Goal: Task Accomplishment & Management: Manage account settings

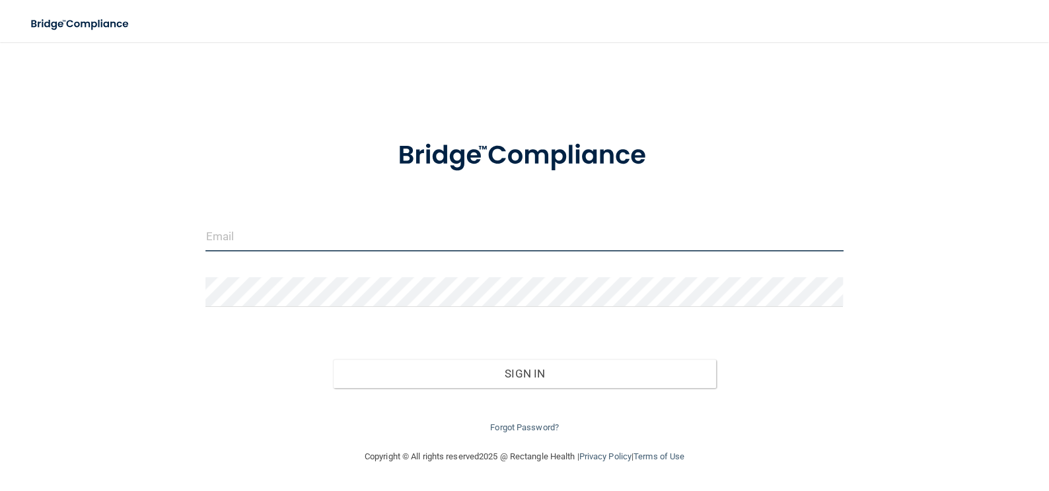
click at [355, 238] on input "email" at bounding box center [523, 237] width 637 height 30
type input "[EMAIL_ADDRESS][DOMAIN_NAME]"
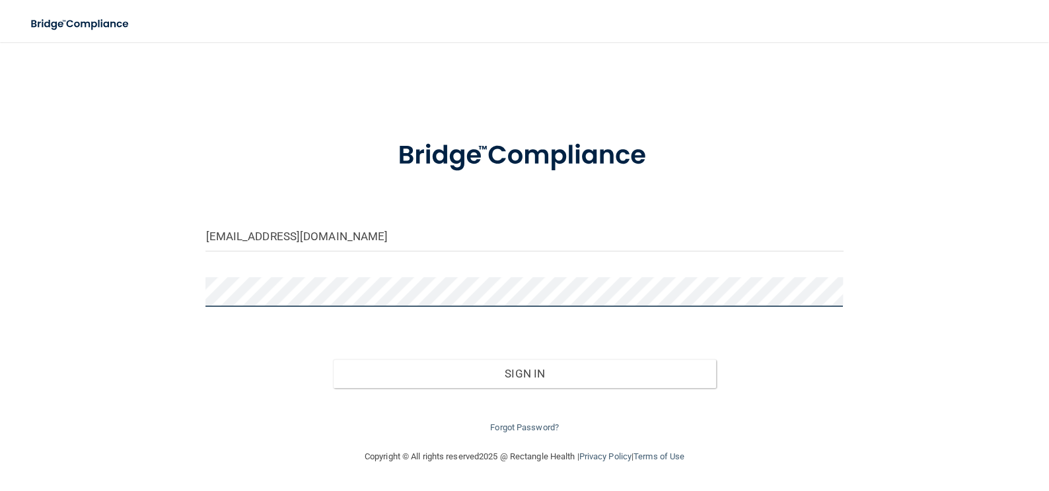
click at [333, 359] on button "Sign In" at bounding box center [524, 373] width 382 height 29
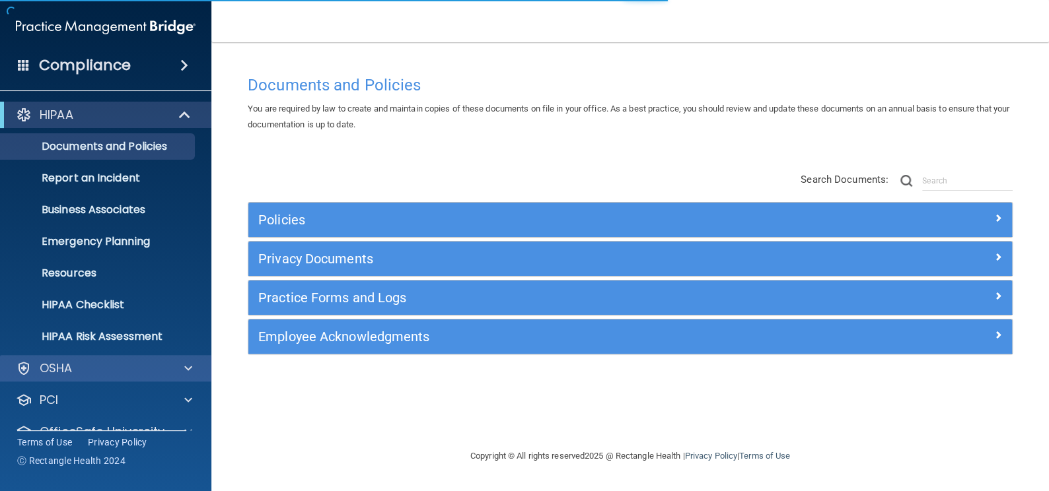
scroll to position [56, 0]
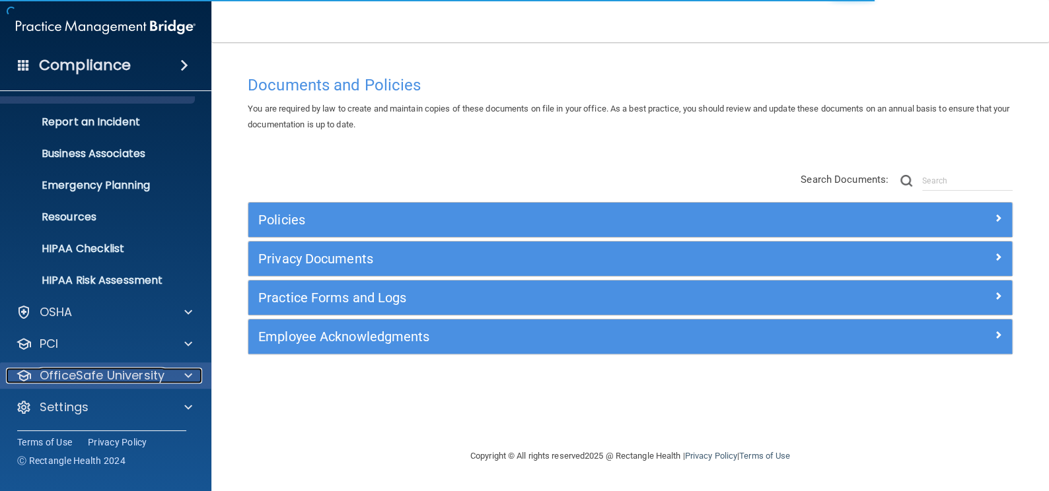
click at [195, 381] on div at bounding box center [186, 376] width 33 height 16
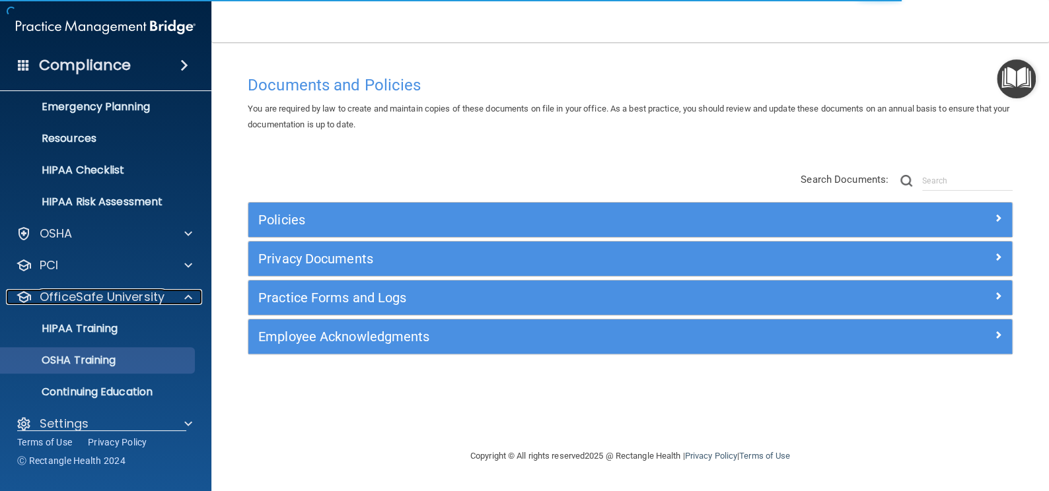
scroll to position [151, 0]
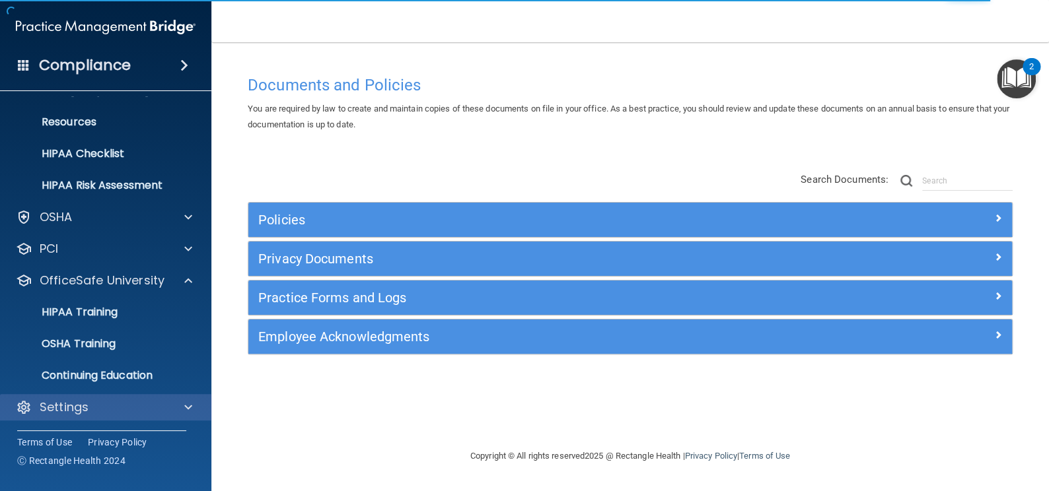
click at [180, 418] on div "Settings" at bounding box center [106, 407] width 212 height 26
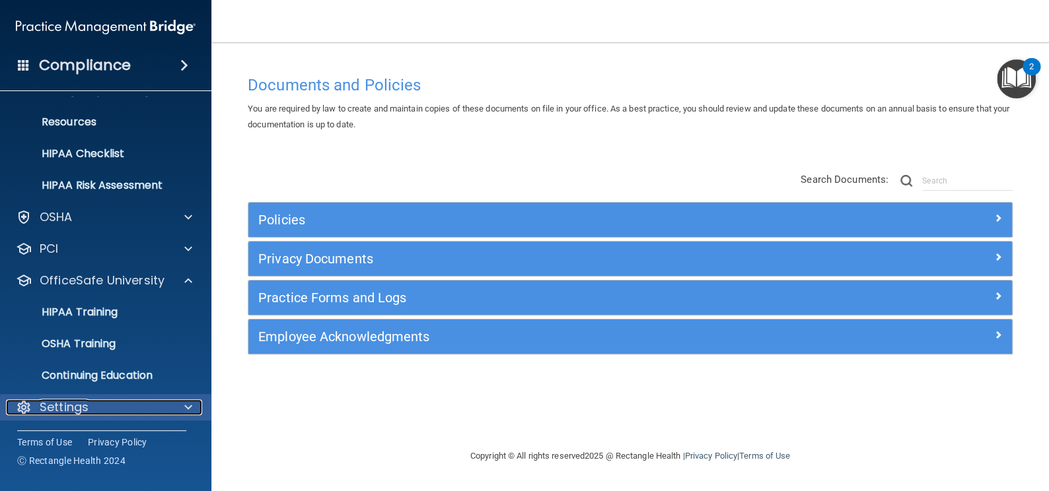
click at [185, 405] on span at bounding box center [188, 407] width 8 height 16
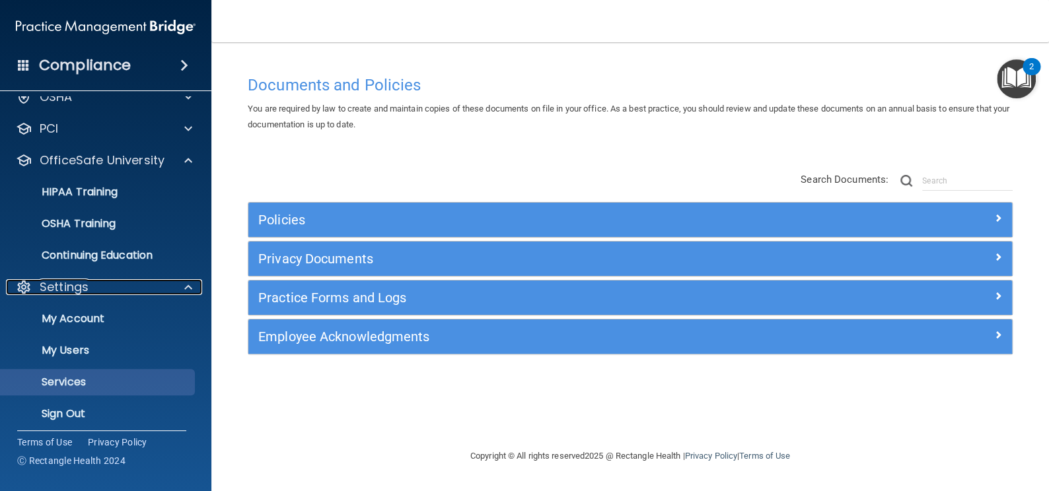
scroll to position [278, 0]
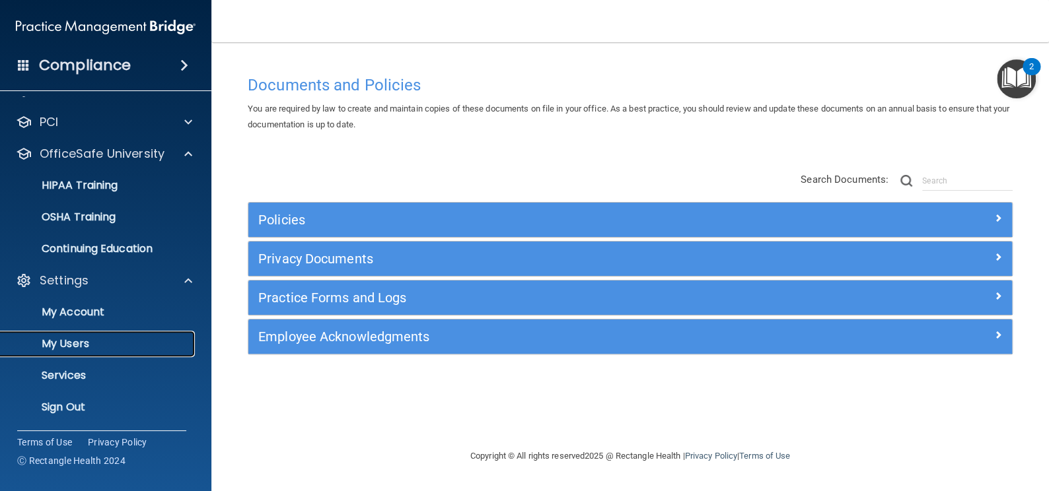
click at [112, 349] on p "My Users" at bounding box center [99, 343] width 180 height 13
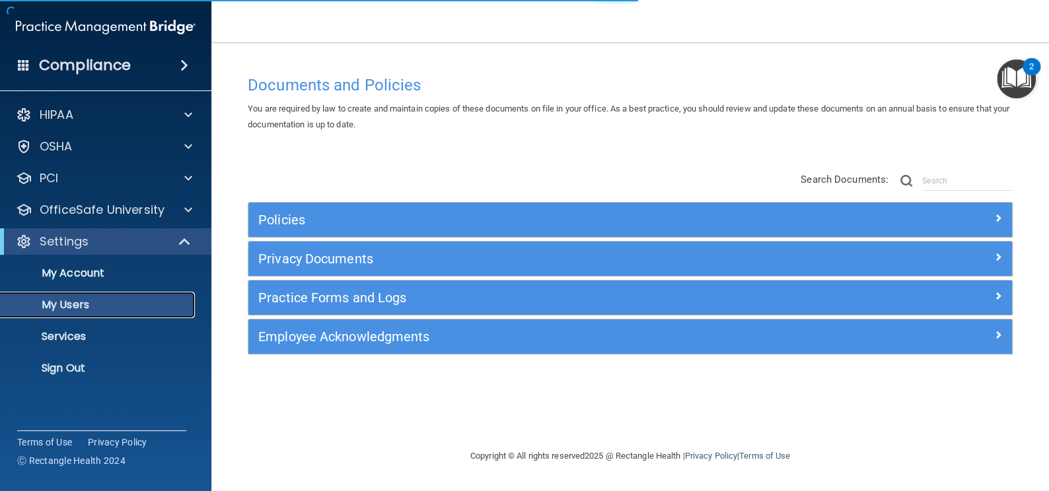
select select "20"
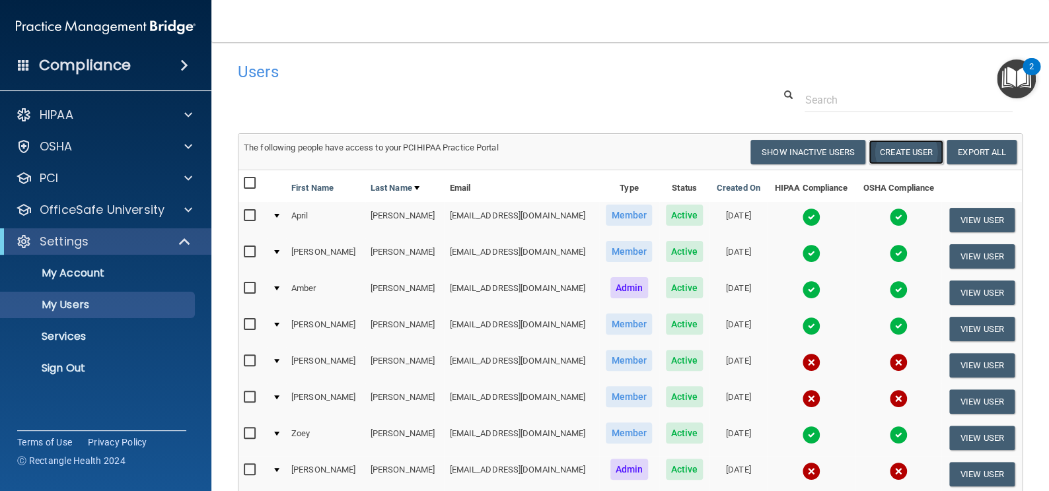
click at [899, 141] on button "Create User" at bounding box center [905, 152] width 75 height 24
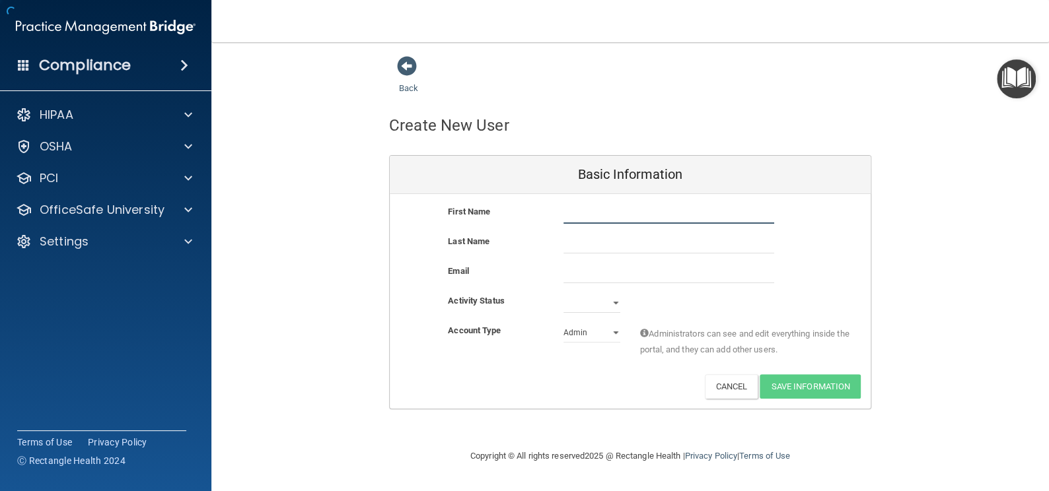
click at [604, 209] on input "text" at bounding box center [668, 214] width 211 height 20
type input "[PERSON_NAME]"
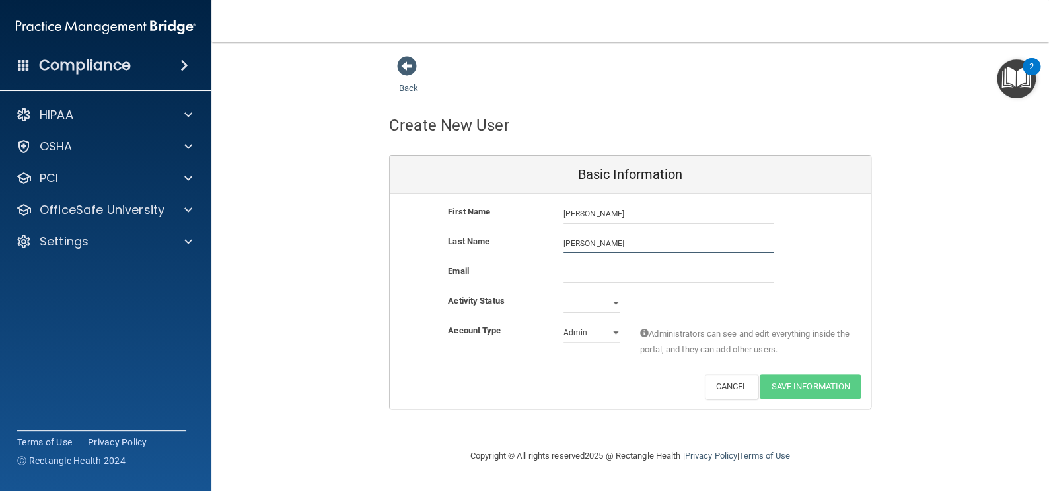
type input "[PERSON_NAME]"
click at [592, 288] on div "Email" at bounding box center [630, 278] width 481 height 30
click at [586, 285] on div "Email" at bounding box center [630, 278] width 481 height 30
click at [603, 272] on input "email" at bounding box center [668, 273] width 211 height 20
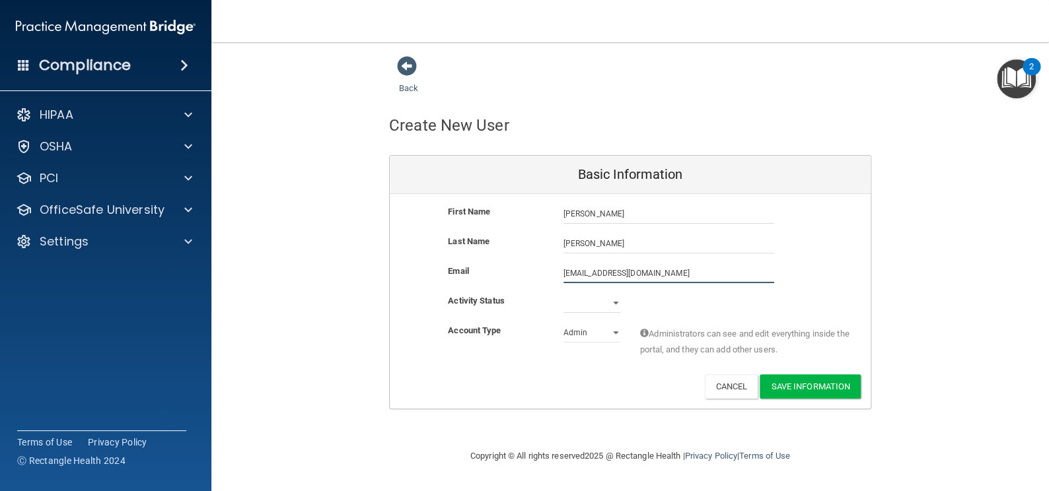
type input "[EMAIL_ADDRESS][DOMAIN_NAME]"
click at [597, 298] on select "Active Inactive" at bounding box center [591, 303] width 57 height 20
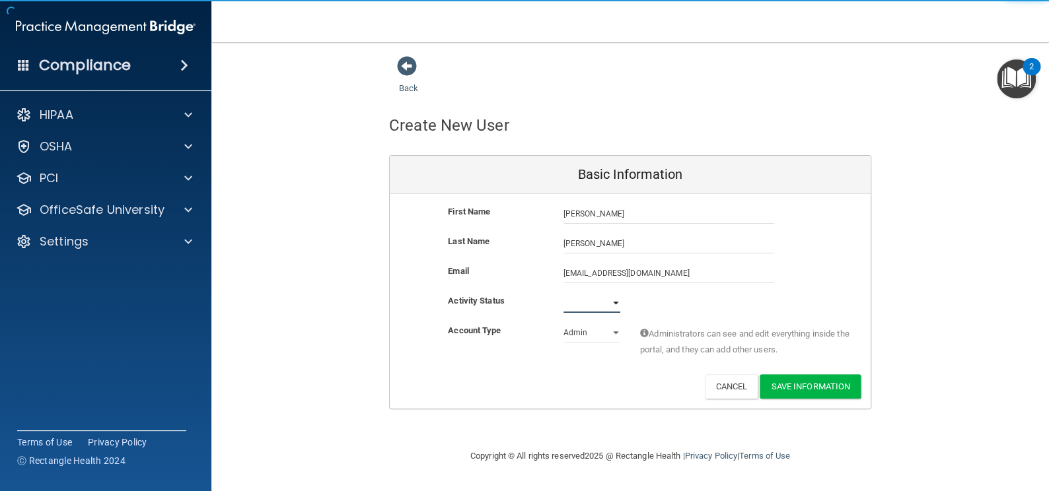
select select "active"
click at [563, 293] on select "Active Inactive" at bounding box center [591, 303] width 57 height 20
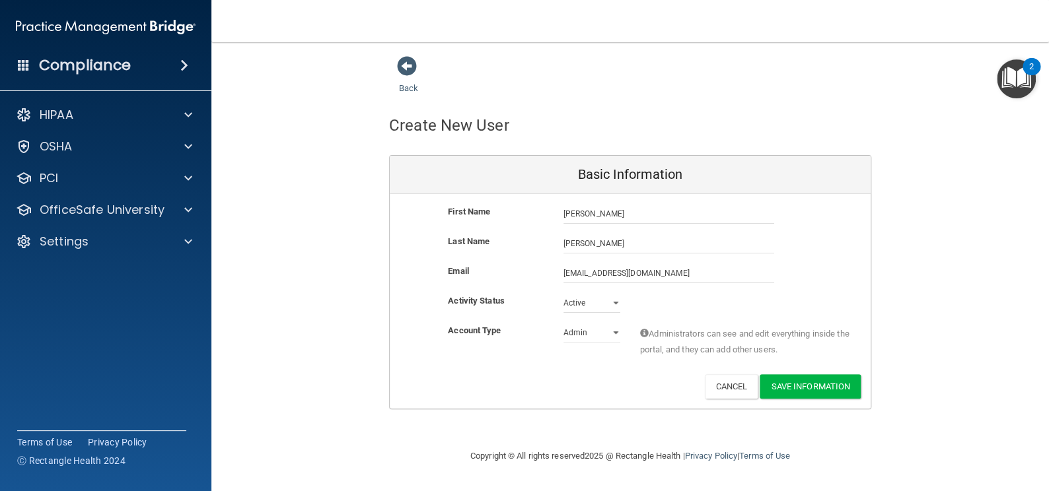
click at [588, 382] on div "Deactivate Reset Password Edit Cancel Save Information" at bounding box center [630, 386] width 481 height 24
click at [844, 390] on button "Save Information" at bounding box center [809, 386] width 101 height 24
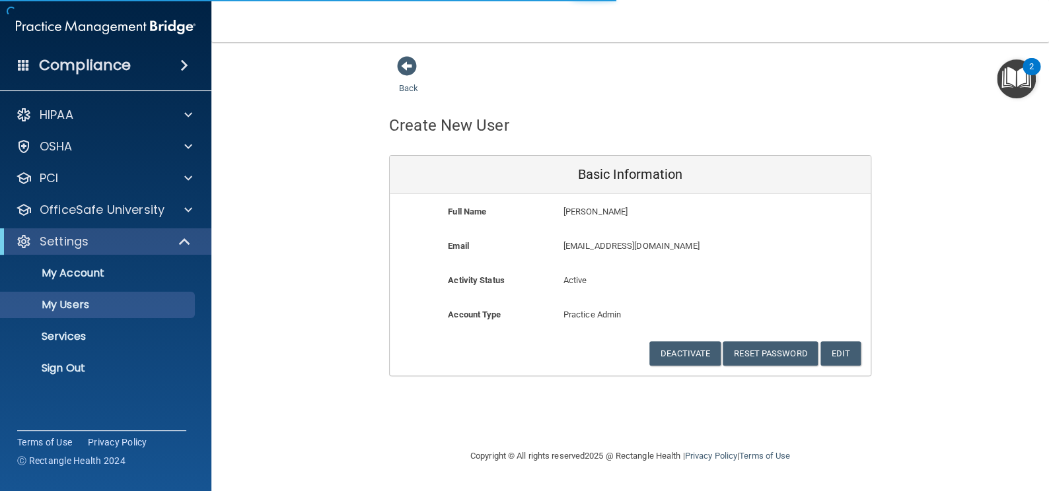
select select "20"
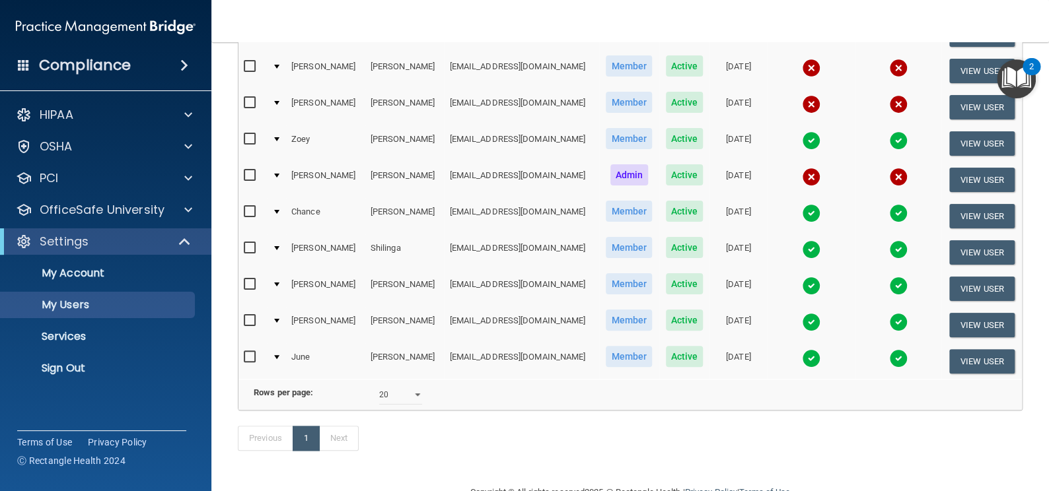
scroll to position [360, 0]
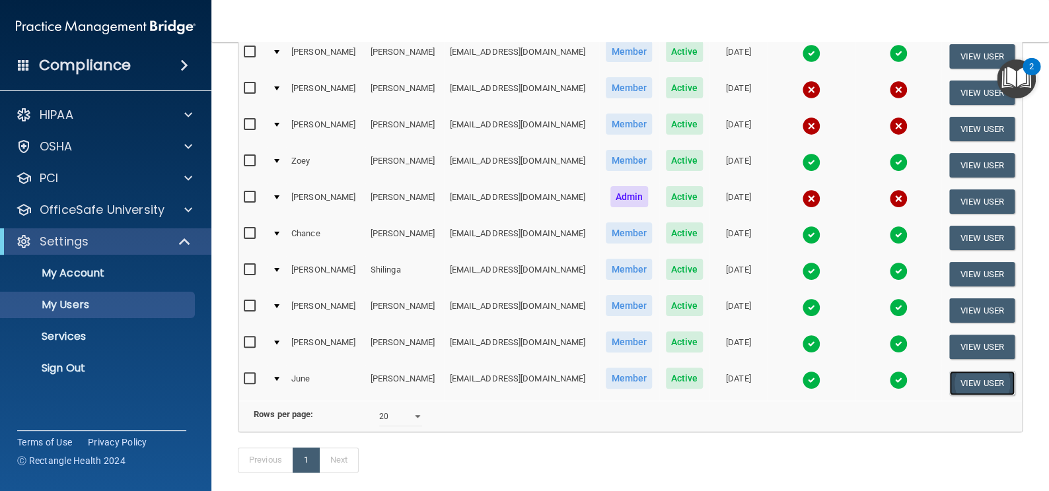
click at [963, 377] on button "View User" at bounding box center [981, 383] width 65 height 24
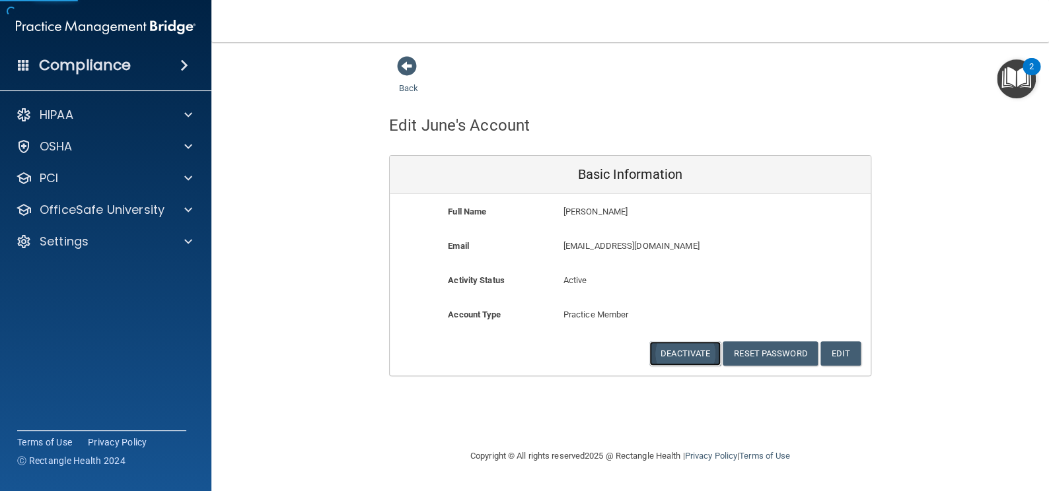
click at [701, 350] on button "Deactivate" at bounding box center [684, 353] width 71 height 24
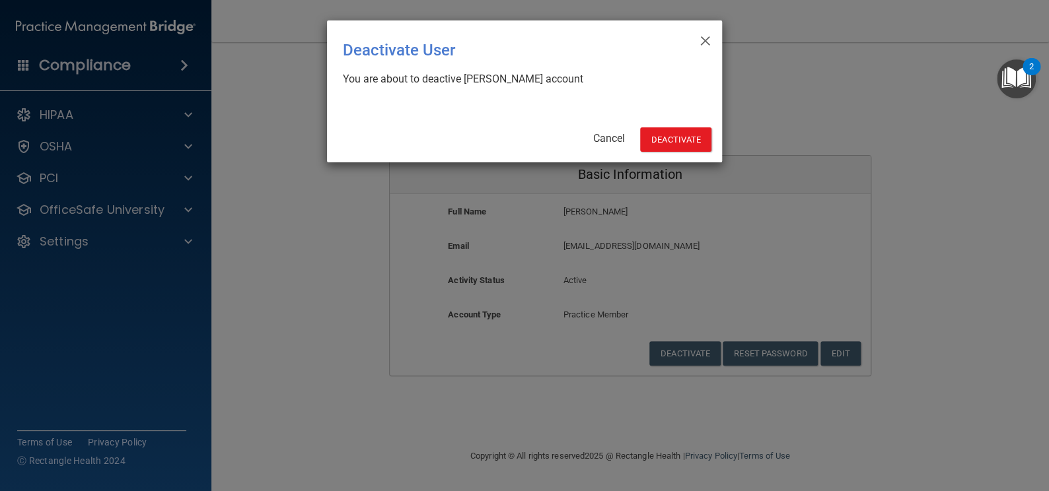
click at [676, 118] on div "× Close Deactivate User You are about to deactive [PERSON_NAME] account Cancel …" at bounding box center [524, 91] width 395 height 142
click at [677, 138] on button "Deactivate" at bounding box center [675, 139] width 71 height 24
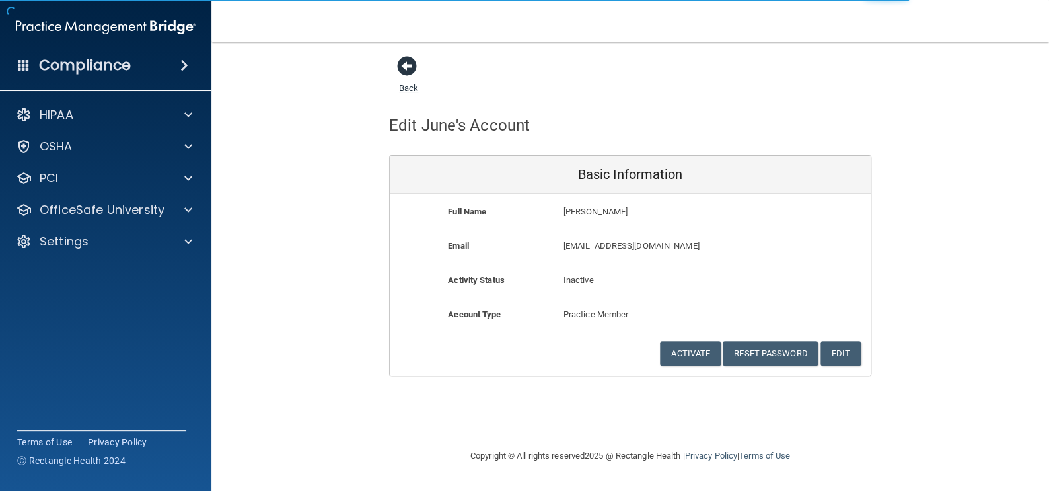
click at [400, 72] on span at bounding box center [407, 66] width 20 height 20
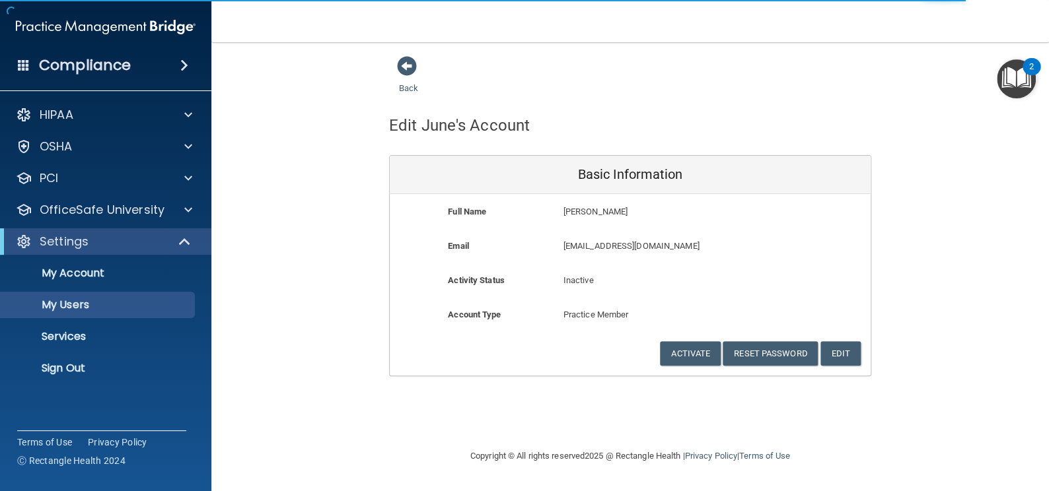
select select "20"
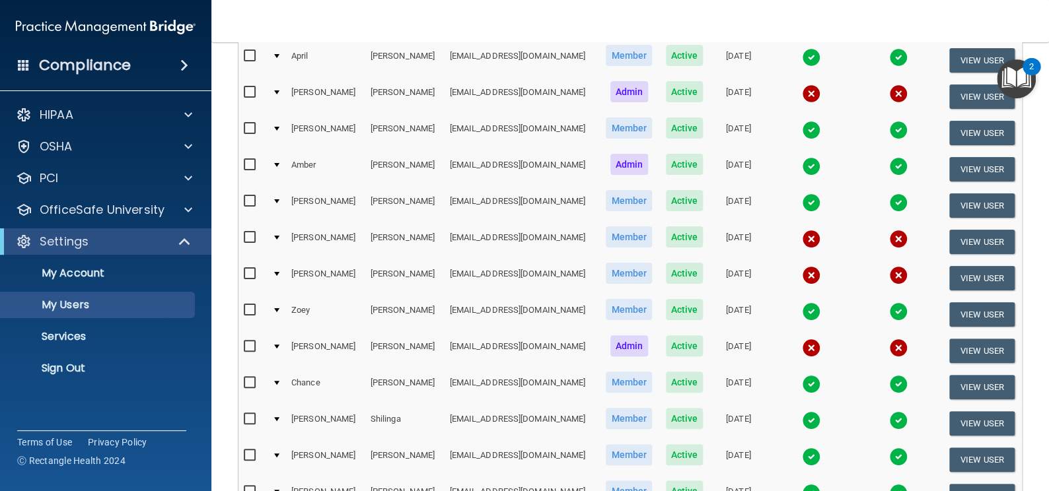
scroll to position [151, 0]
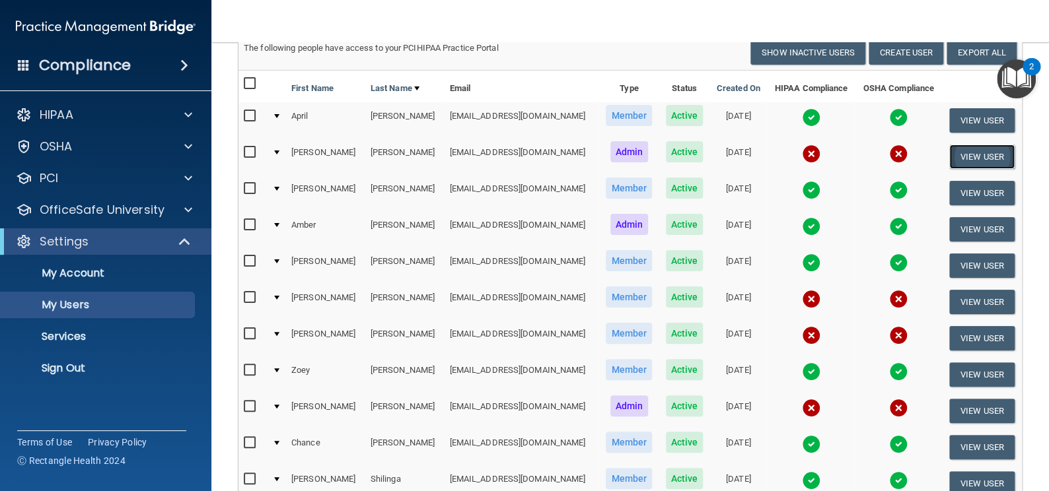
click at [963, 149] on button "View User" at bounding box center [981, 157] width 65 height 24
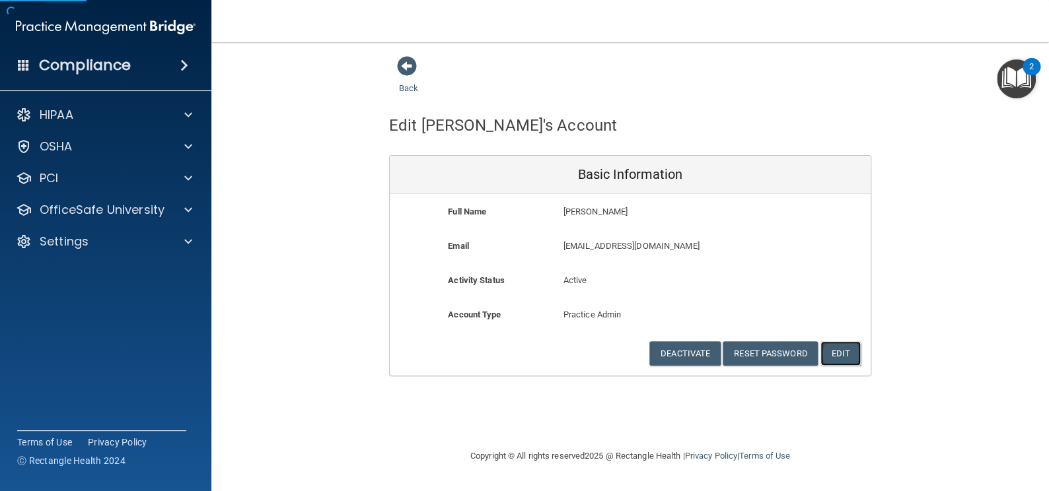
click at [835, 352] on button "Edit" at bounding box center [840, 353] width 40 height 24
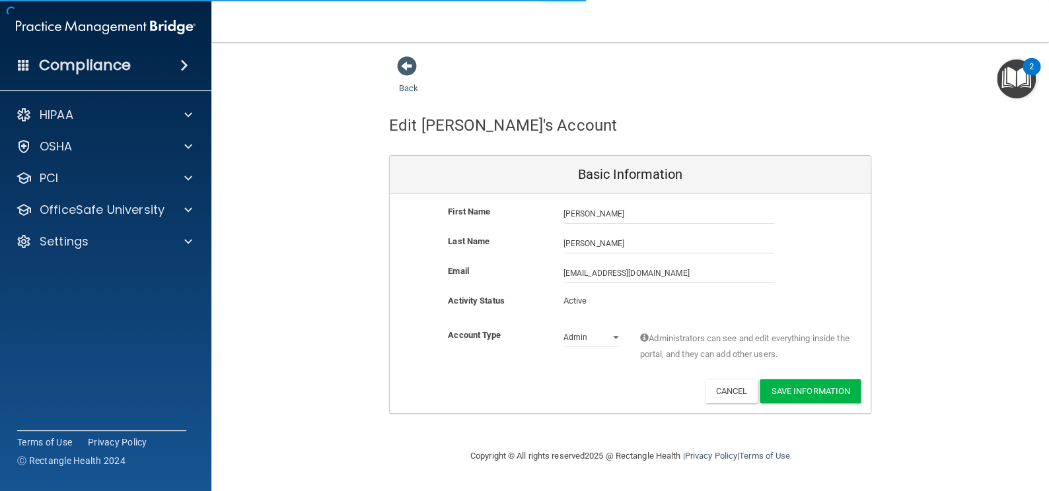
click at [625, 333] on div "Admin Member" at bounding box center [591, 338] width 77 height 20
click at [614, 333] on select "Admin Member" at bounding box center [591, 338] width 57 height 20
select select "practice_member"
click at [563, 328] on select "Admin Member" at bounding box center [591, 338] width 57 height 20
click at [860, 382] on div "Deactivate Reset Password Edit Cancel Save Information" at bounding box center [630, 391] width 481 height 24
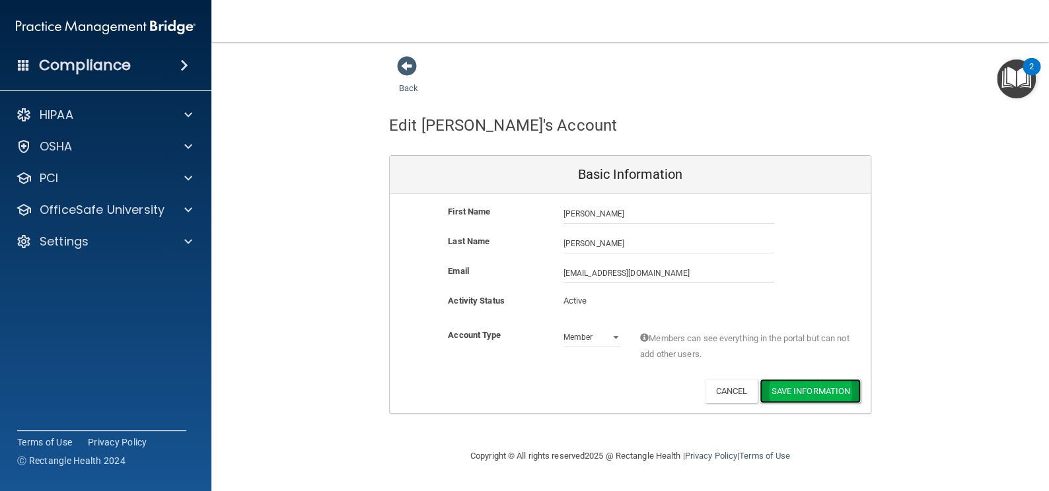
click at [825, 388] on button "Save Information" at bounding box center [809, 391] width 101 height 24
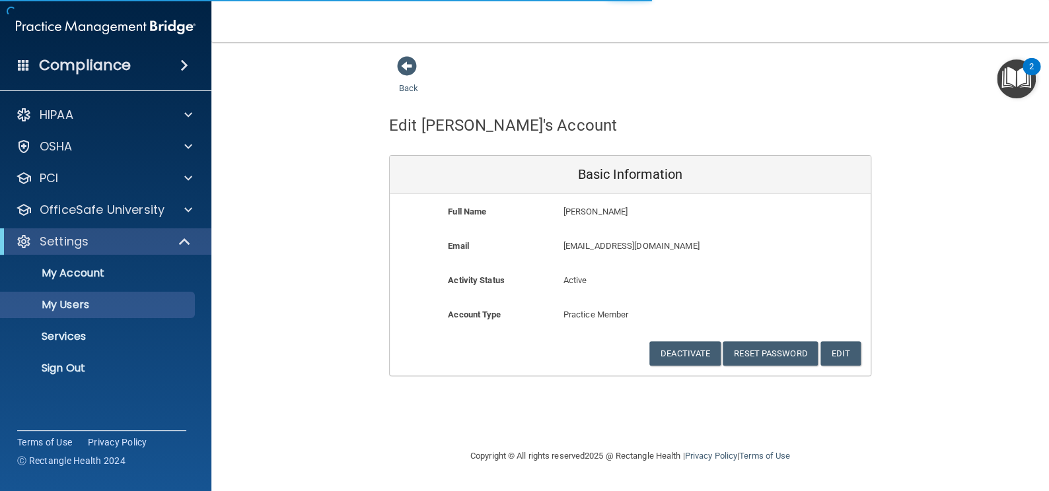
select select "20"
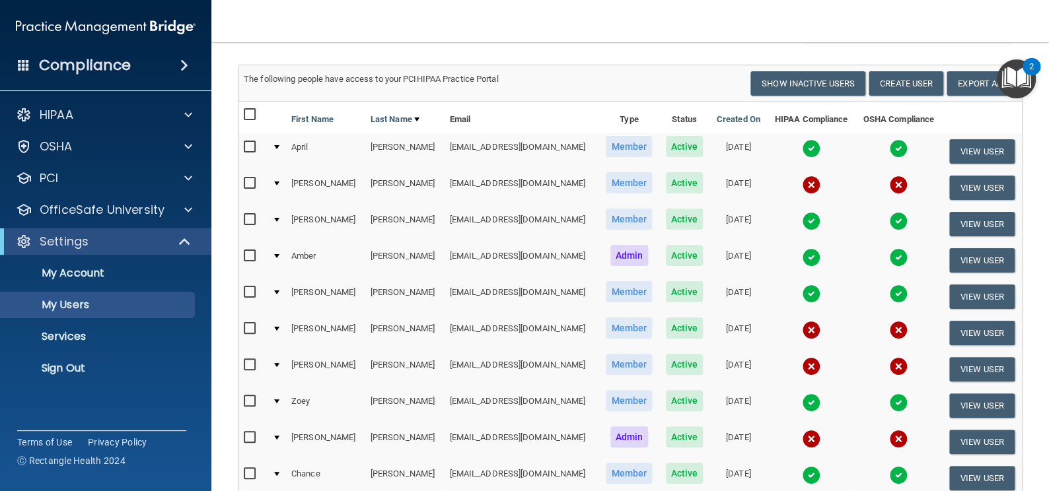
scroll to position [59, 0]
